Goal: Find specific page/section: Find specific page/section

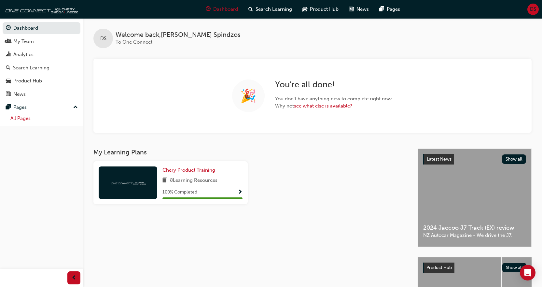
click at [29, 120] on link "All Pages" at bounding box center [44, 118] width 73 height 10
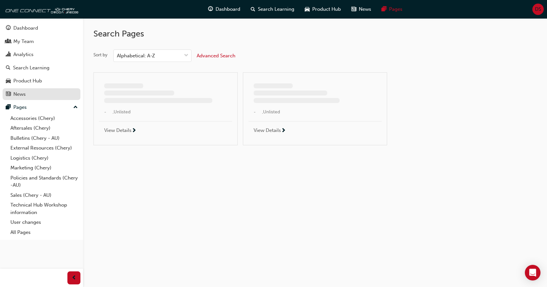
click at [28, 92] on div "News" at bounding box center [41, 94] width 71 height 8
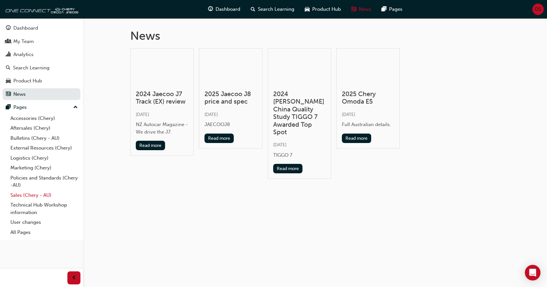
click at [20, 195] on link "Sales (Chery - AU)" at bounding box center [44, 195] width 73 height 10
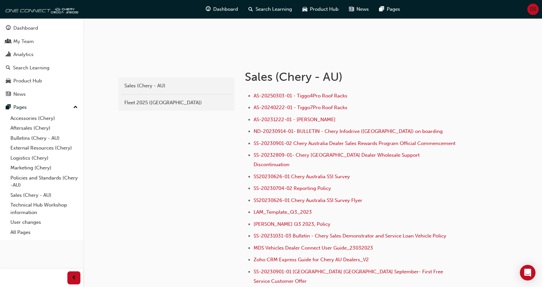
scroll to position [98, 0]
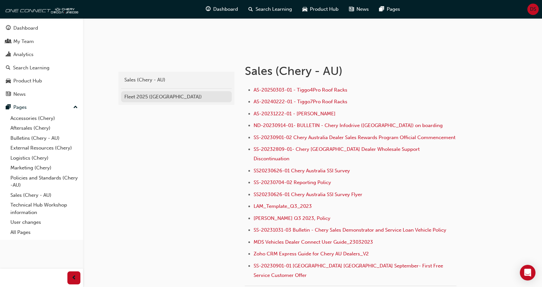
click at [168, 98] on div "Fleet 2025 ([GEOGRAPHIC_DATA])" at bounding box center [176, 96] width 104 height 7
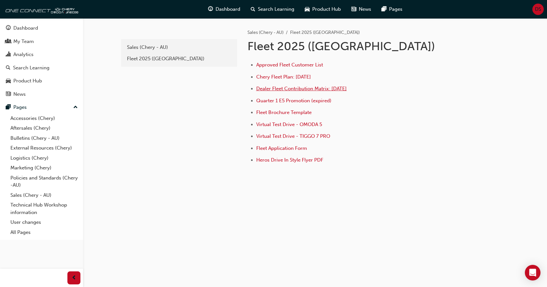
click at [295, 88] on span "Dealer Fleet Contribution Matrix: [DATE]" at bounding box center [301, 89] width 90 height 6
click at [295, 85] on li "Dealer Fleet Contribution Matrix: [DATE]" at bounding box center [357, 89] width 203 height 9
click at [296, 89] on span "Dealer Fleet Contribution Matrix: [DATE]" at bounding box center [301, 89] width 90 height 6
